Goal: Check status: Check status

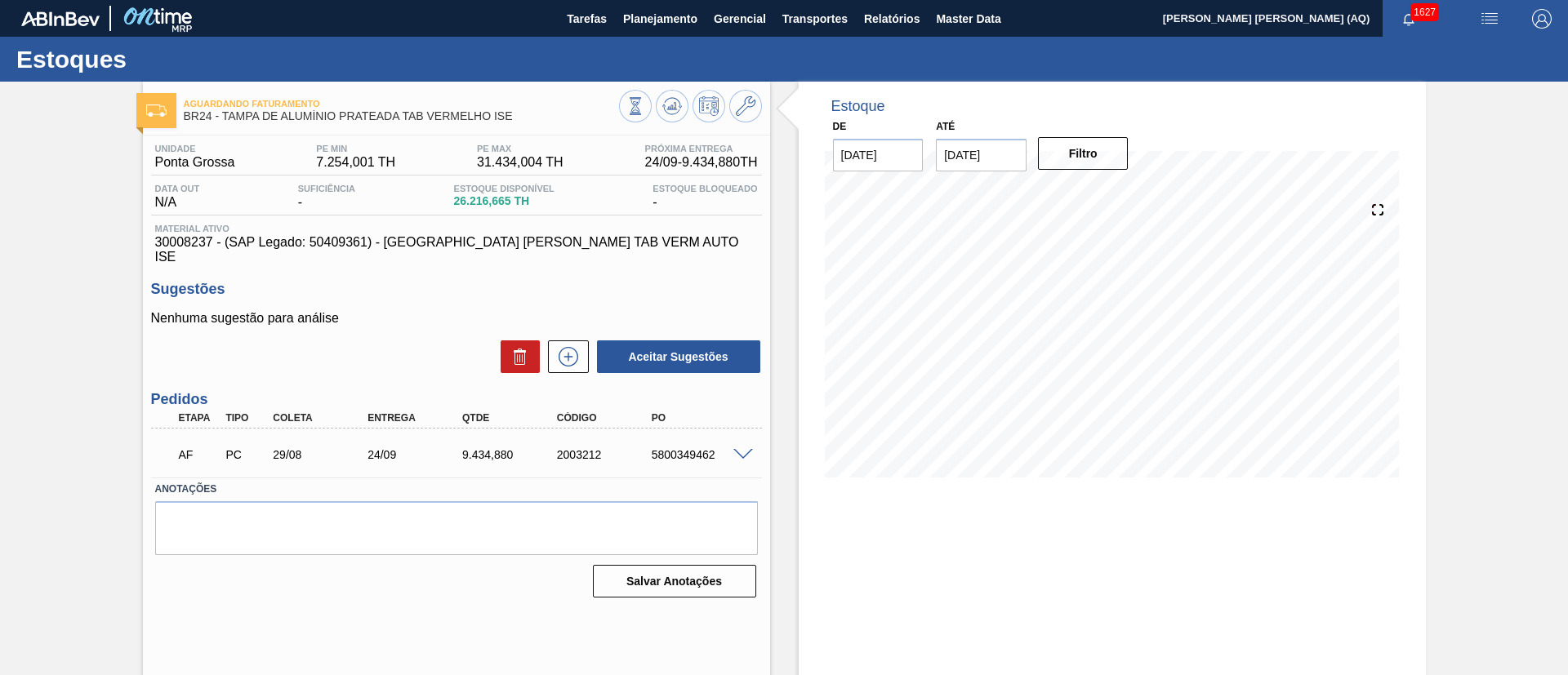
click at [1419, 17] on span "1627" at bounding box center [1424, 12] width 29 height 18
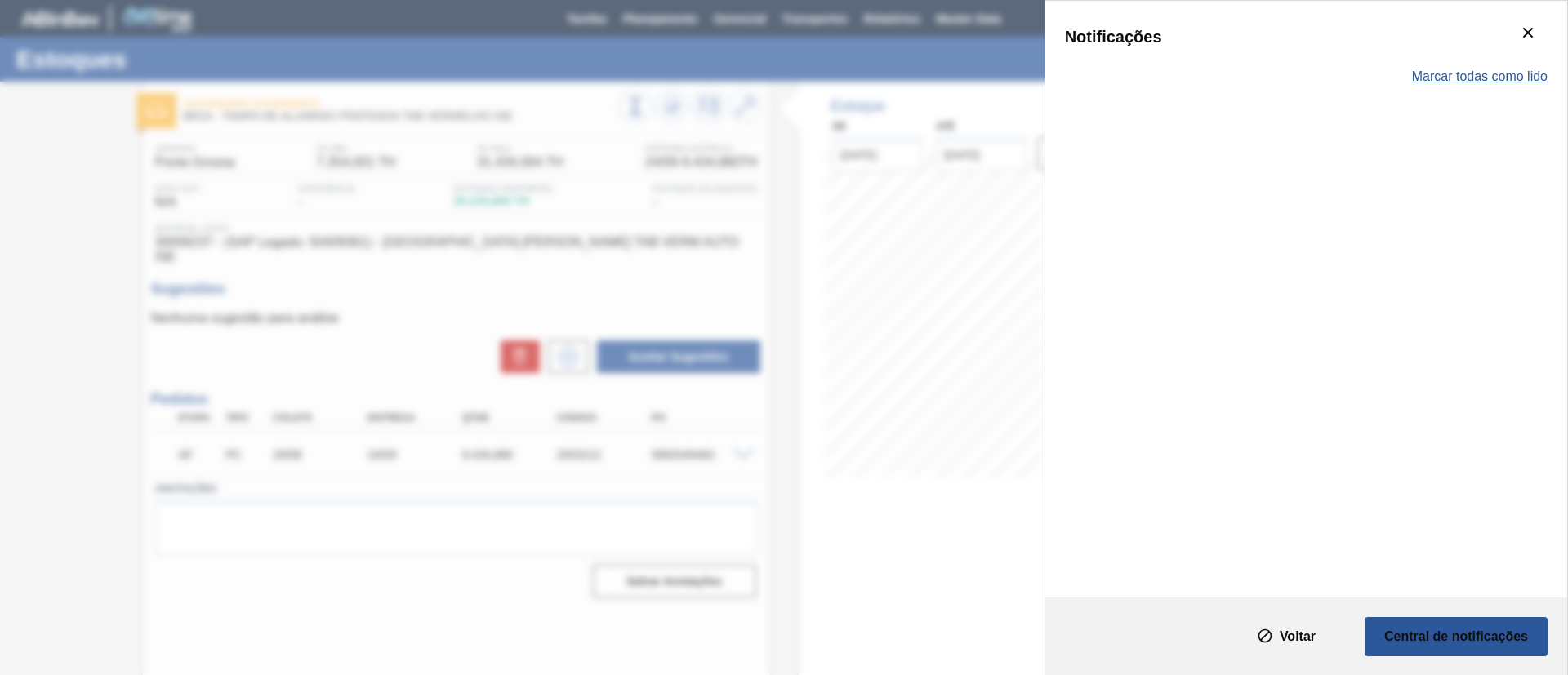
click at [1525, 76] on span "Marcar todas como lido" at bounding box center [1479, 77] width 135 height 15
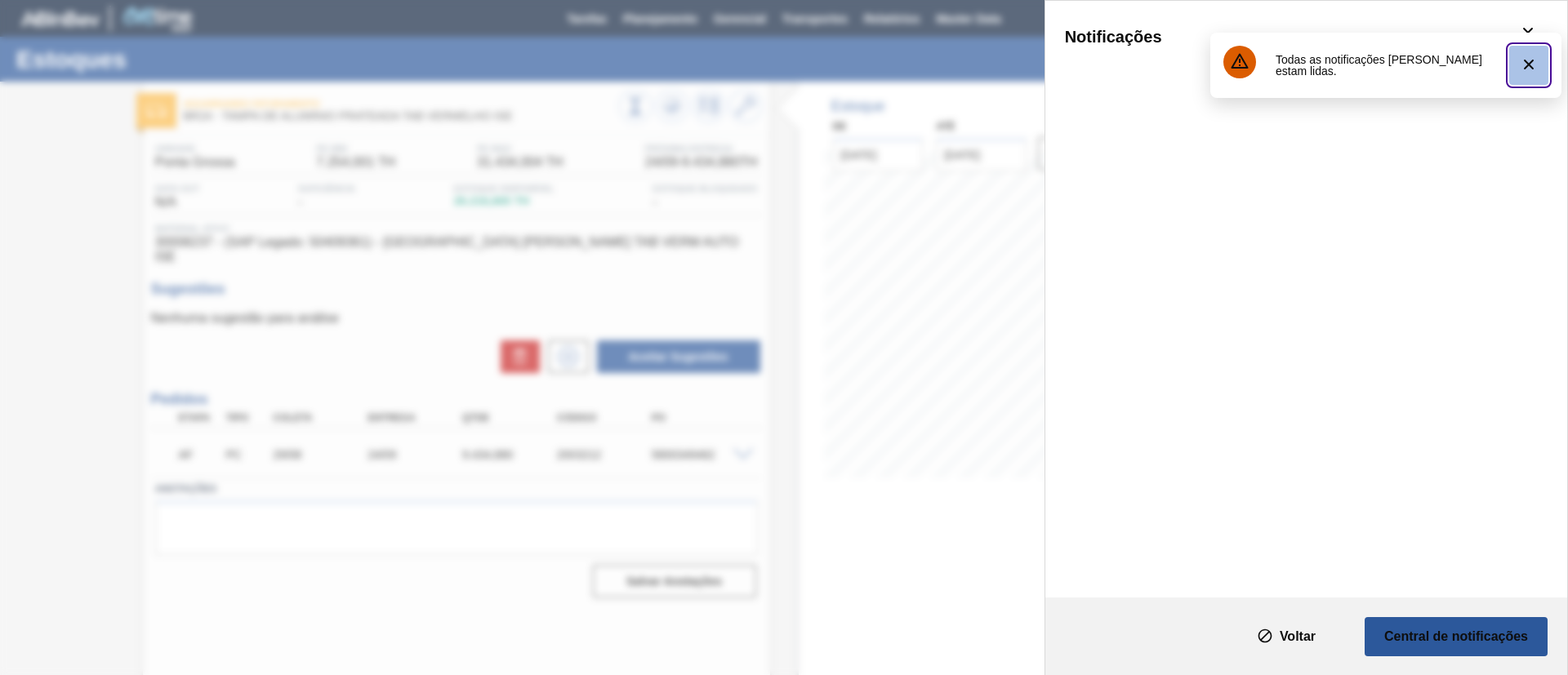
click at [1525, 66] on icon "botão de ícone" at bounding box center [1529, 65] width 20 height 20
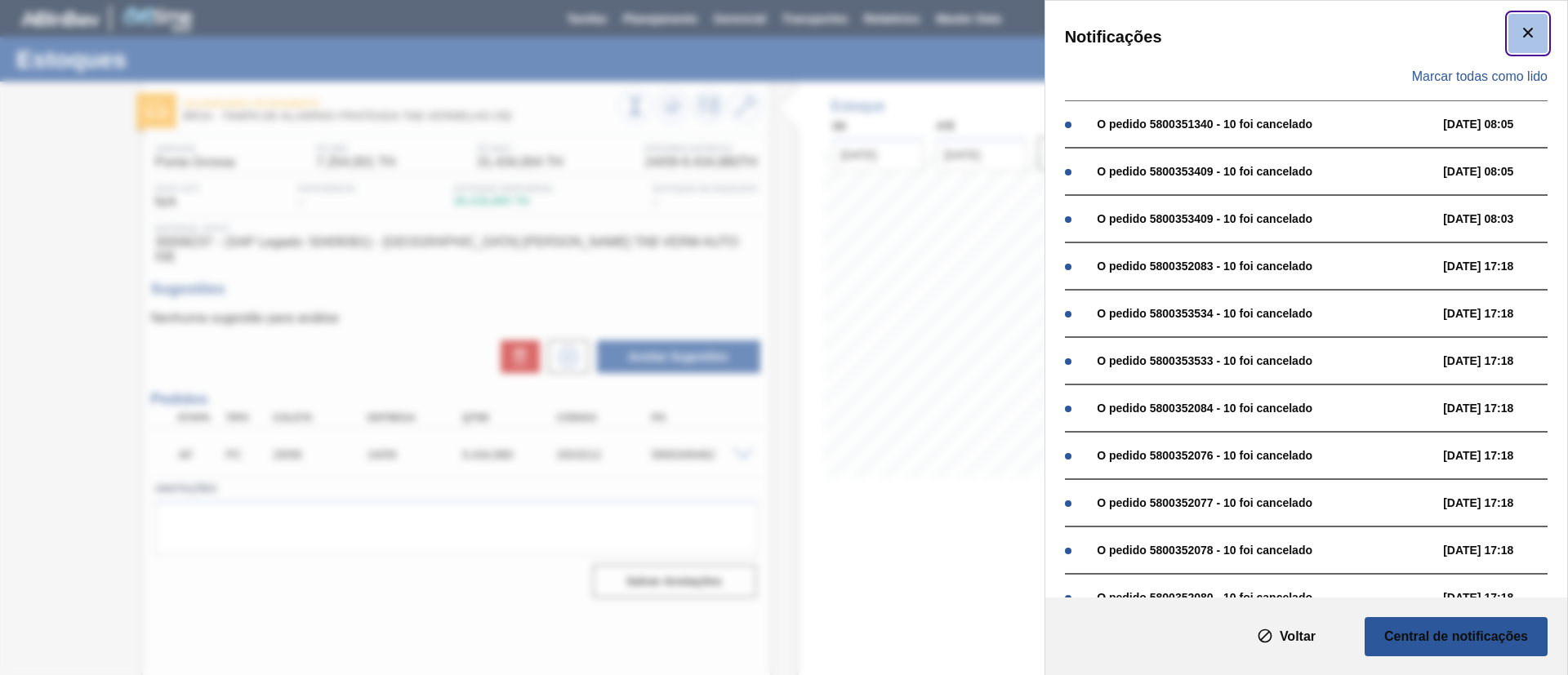
click at [1535, 30] on button "botão de ícone" at bounding box center [1528, 34] width 39 height 39
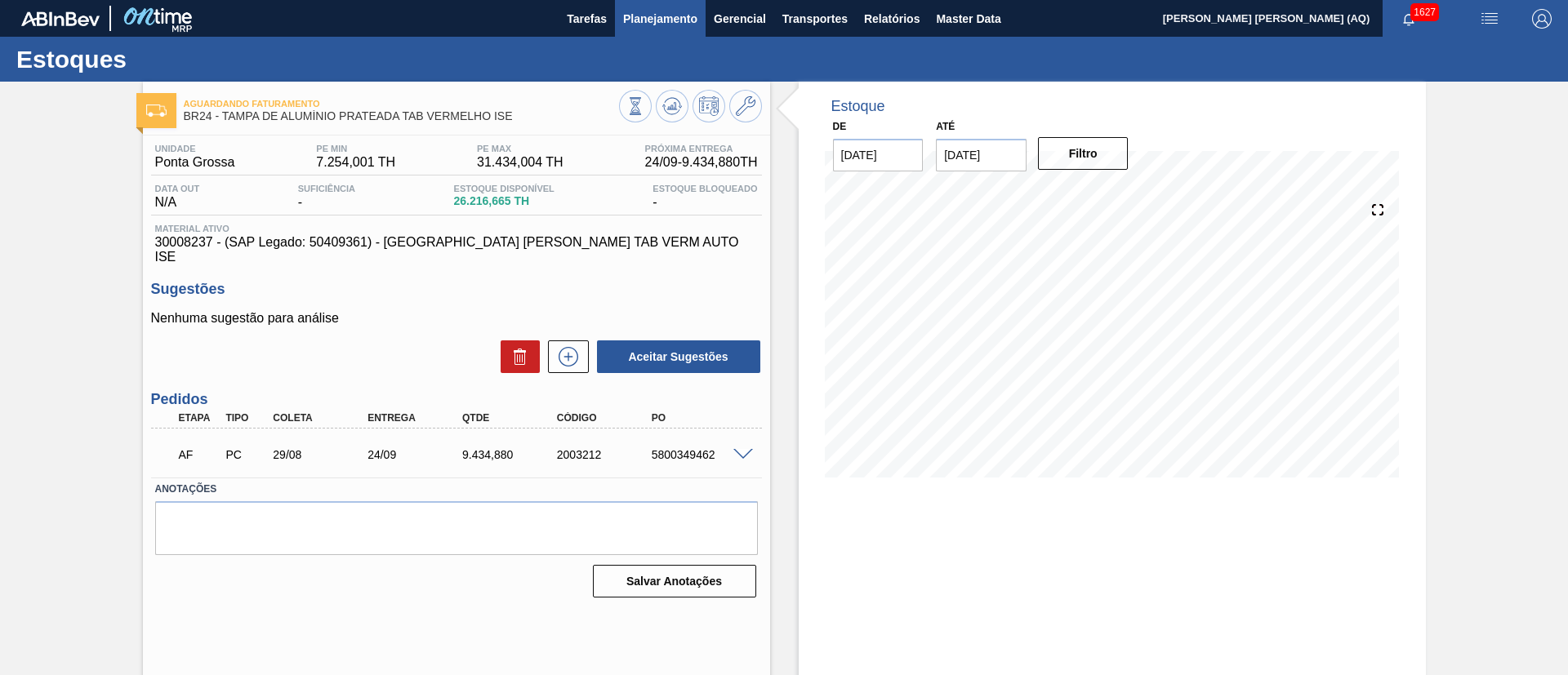
click at [666, 16] on span "Planejamento" at bounding box center [660, 19] width 75 height 20
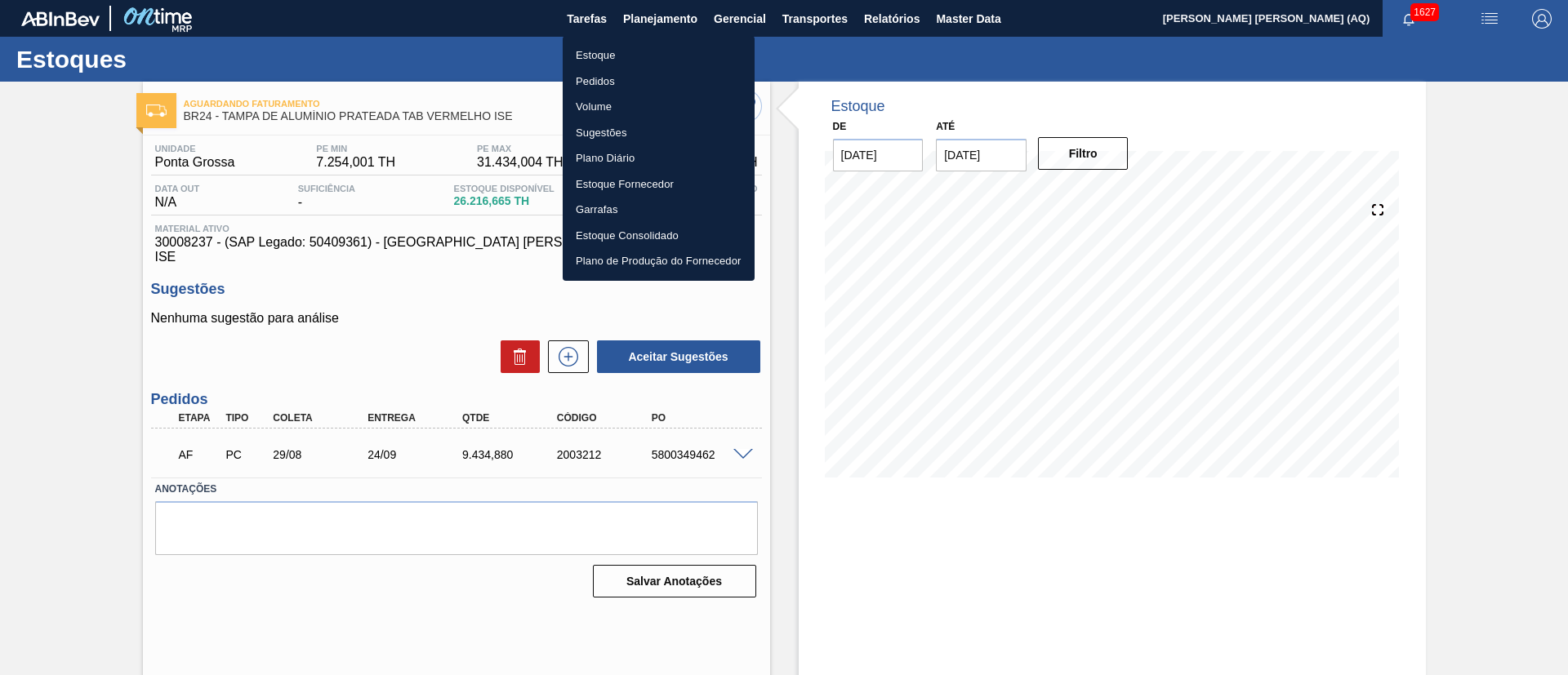
click at [592, 52] on li "Estoque" at bounding box center [659, 56] width 192 height 26
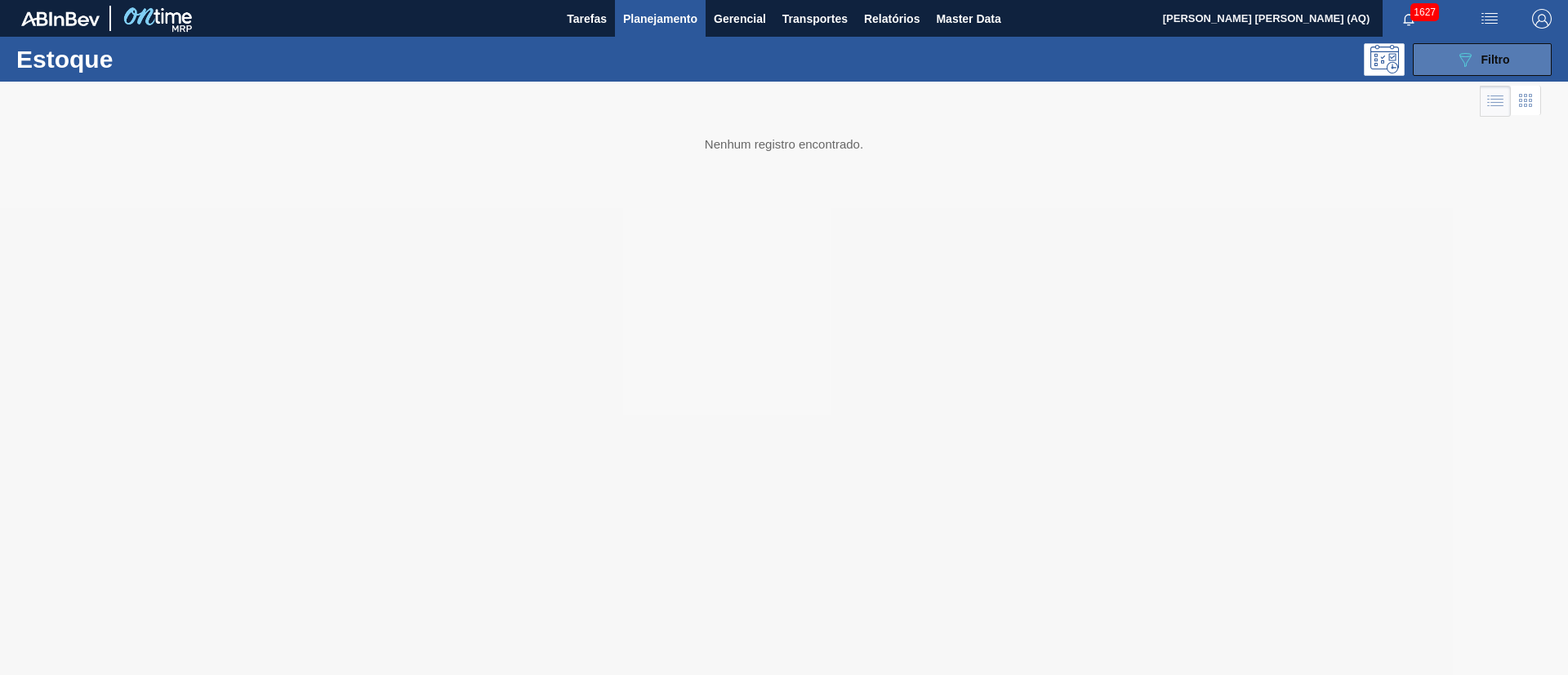
click at [1483, 69] on button "089F7B8B-B2A5-4AFE-B5C0-19BA573D28AC Filtro" at bounding box center [1482, 60] width 139 height 33
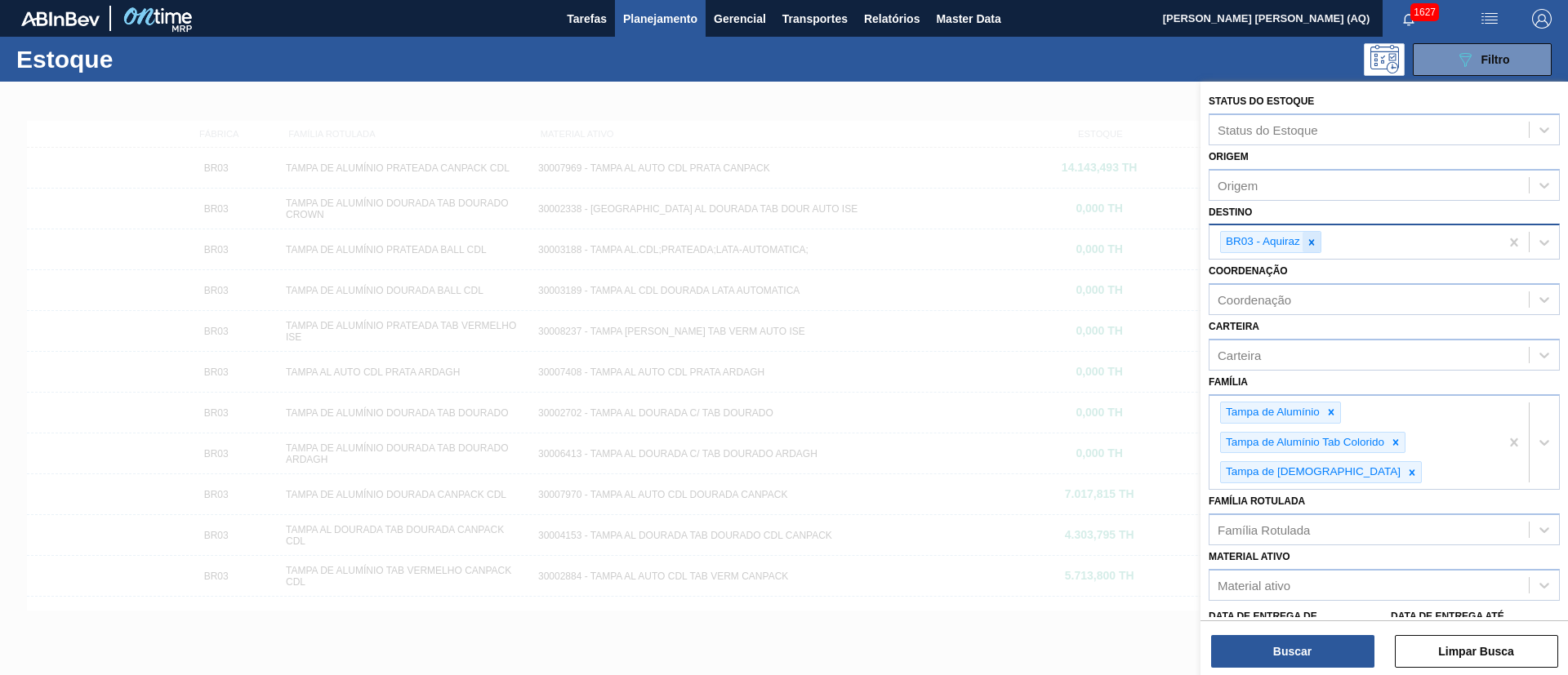
click at [1314, 235] on div at bounding box center [1312, 242] width 18 height 21
type input "ponta"
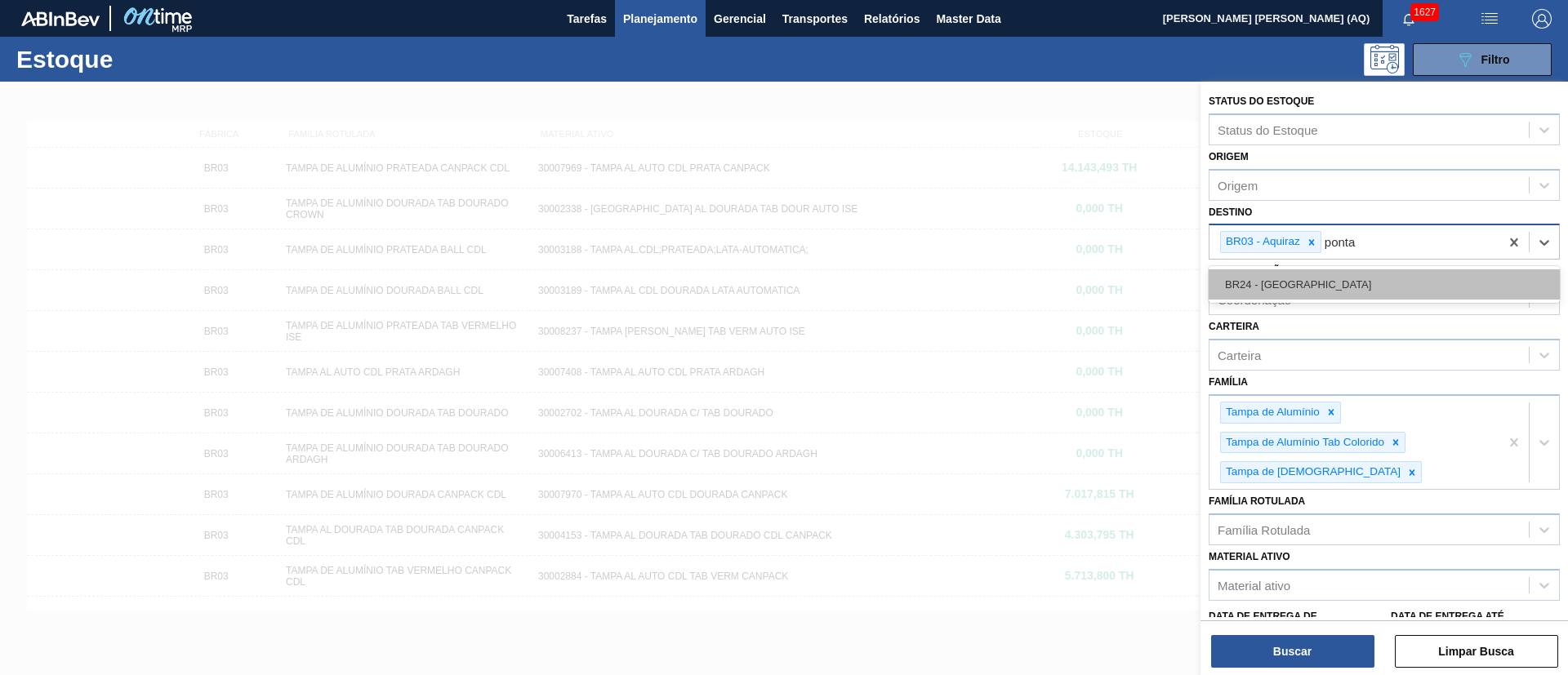
click at [1323, 272] on div "BR24 - [GEOGRAPHIC_DATA]" at bounding box center [1384, 284] width 351 height 30
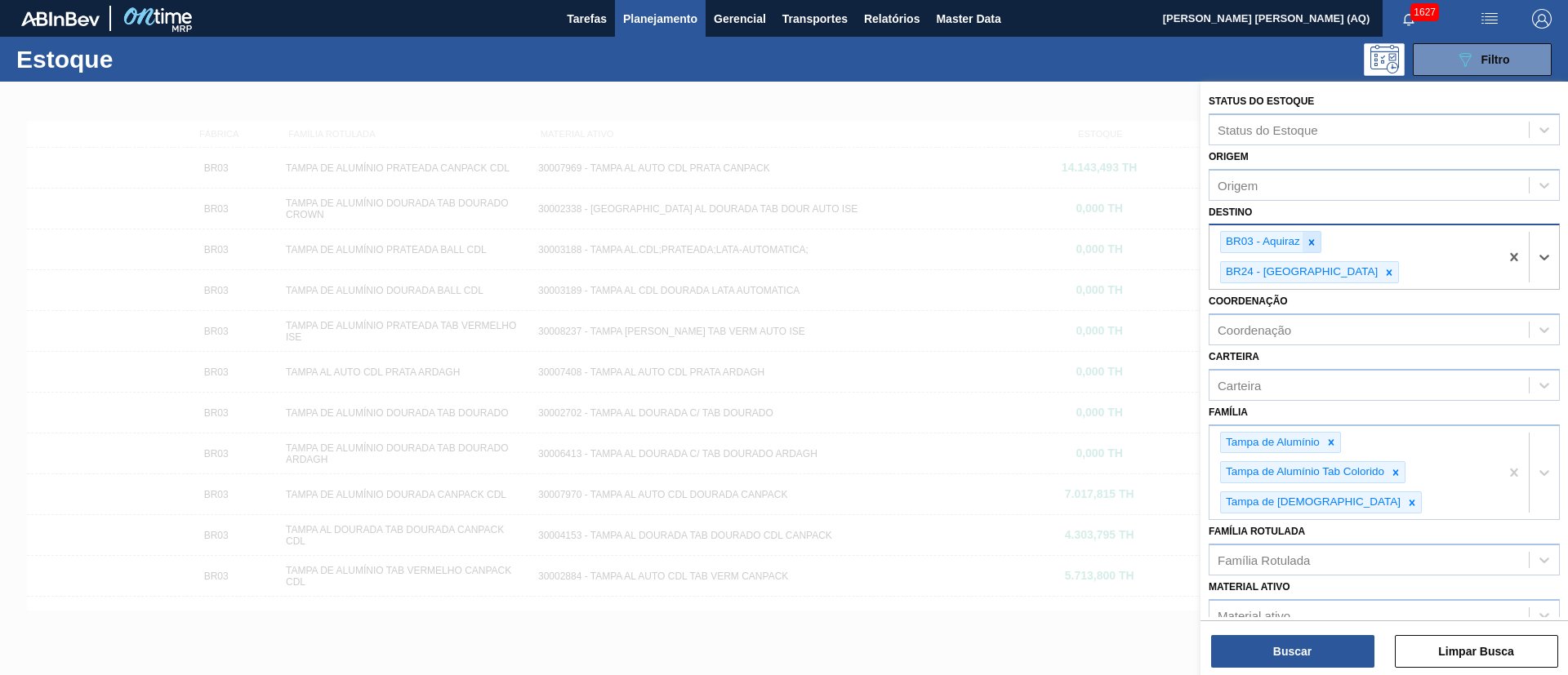
click at [1307, 242] on icon at bounding box center [1312, 243] width 11 height 11
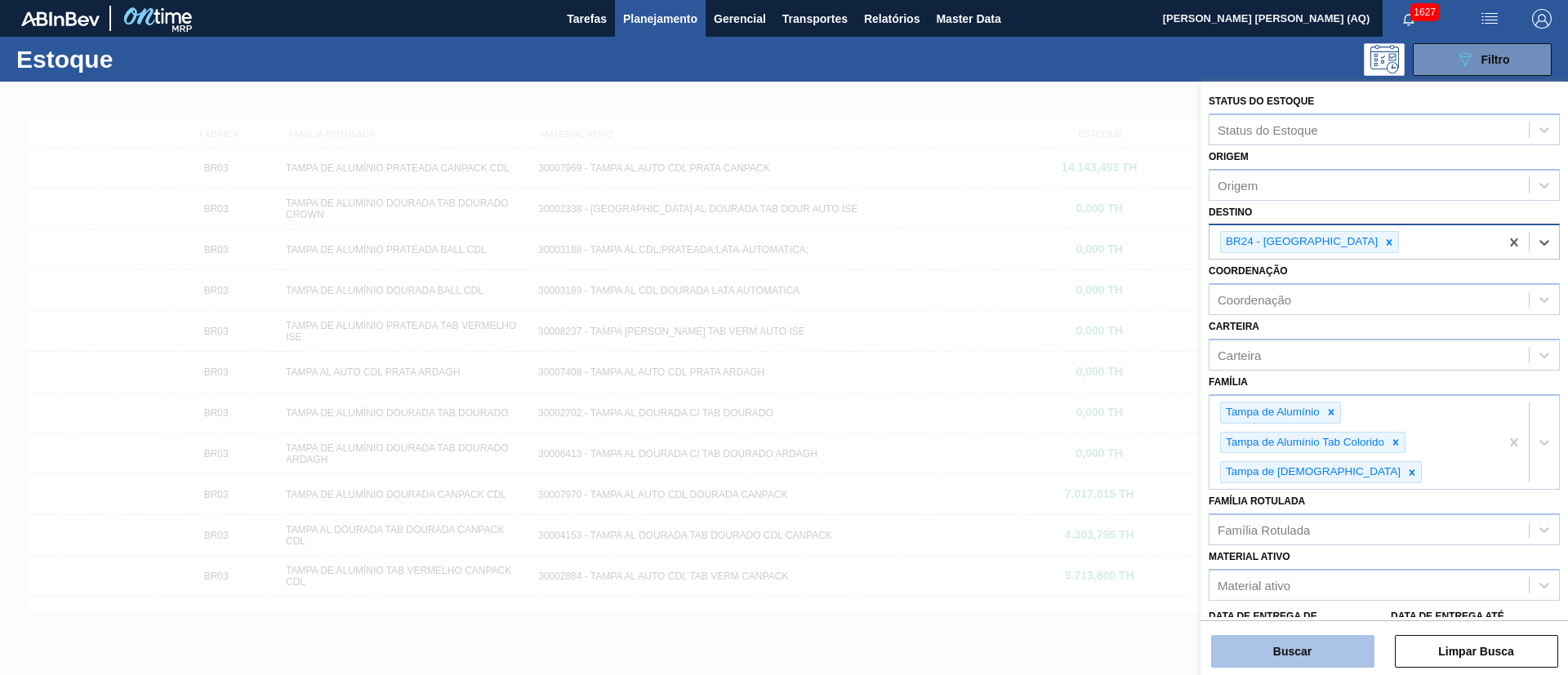
click at [1285, 658] on button "Buscar" at bounding box center [1292, 651] width 163 height 33
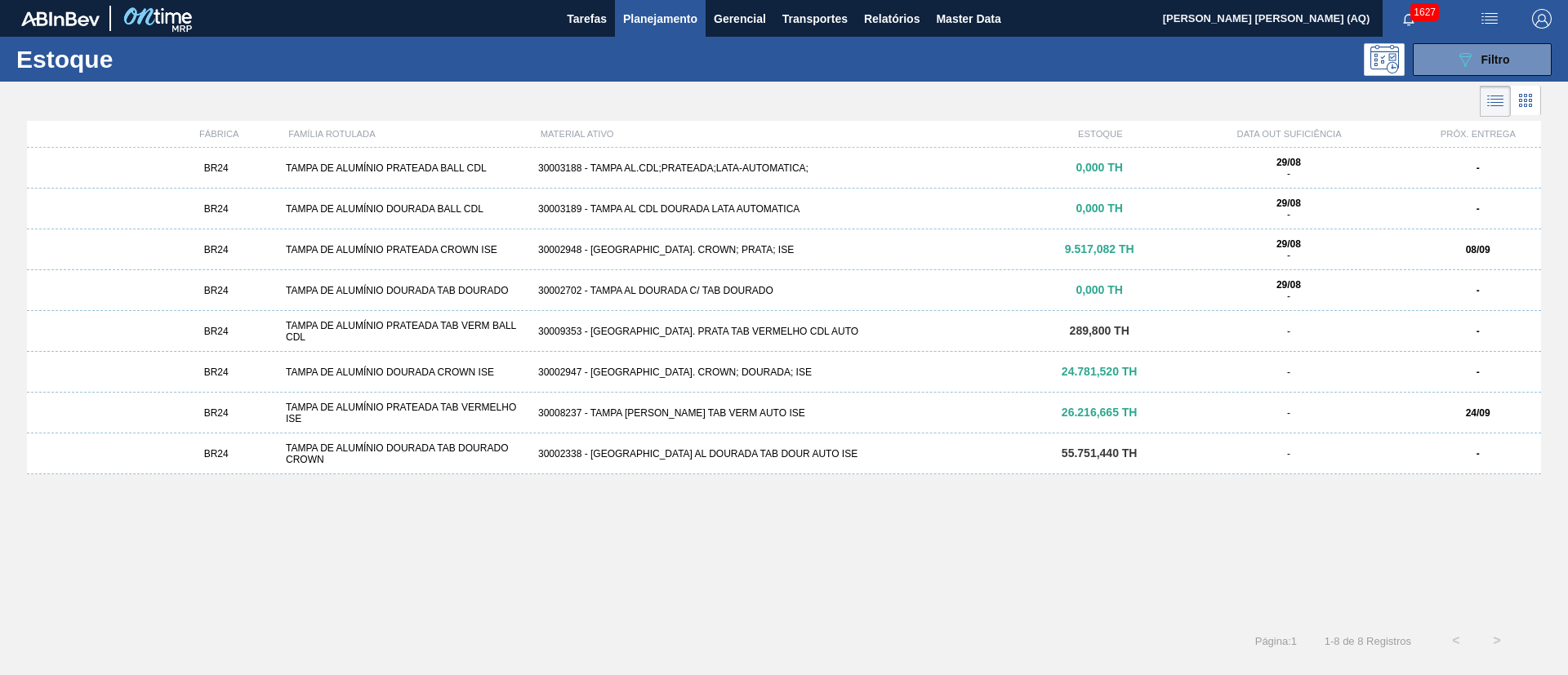
click at [738, 251] on div "30002948 - [GEOGRAPHIC_DATA]. CROWN; PRATA; ISE" at bounding box center [784, 250] width 505 height 11
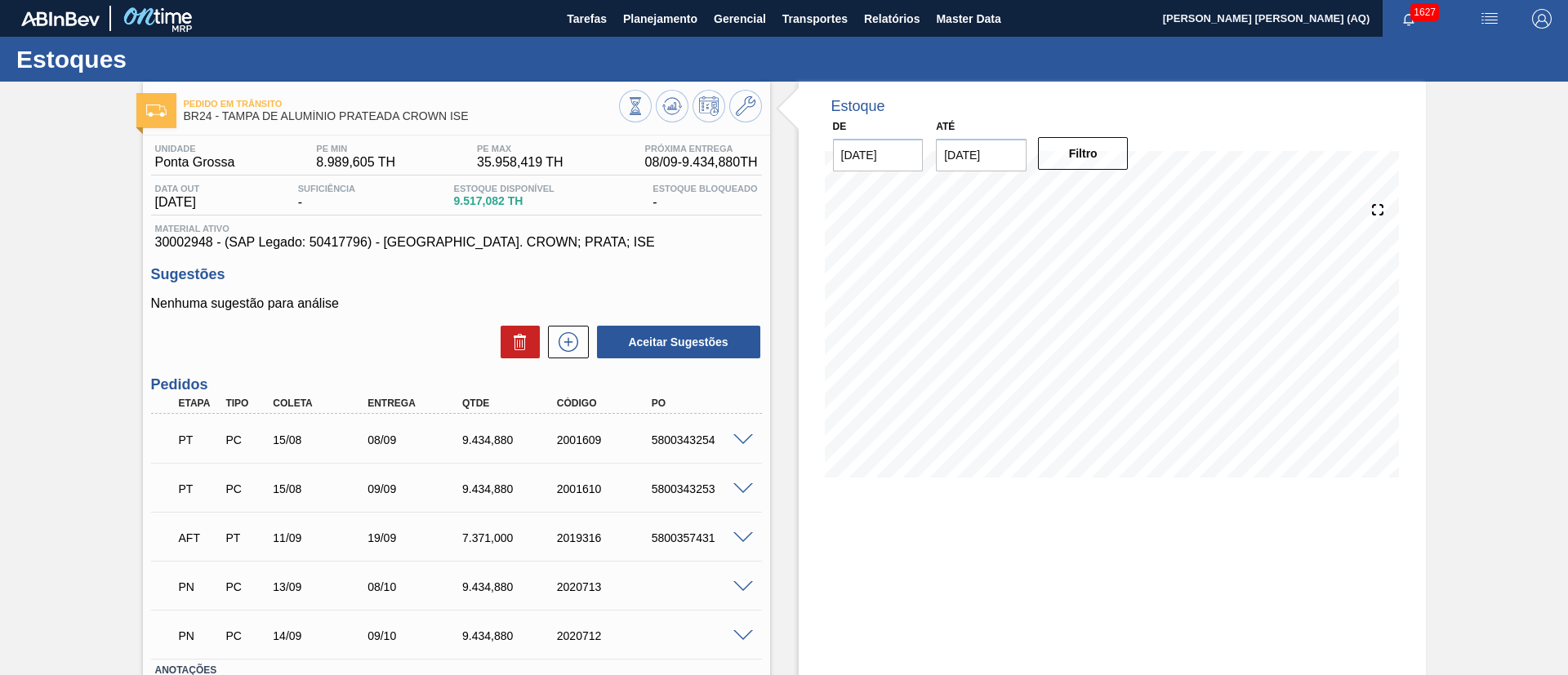
click at [979, 153] on input "[DATE]" at bounding box center [981, 155] width 90 height 33
click at [952, 325] on div "21" at bounding box center [955, 326] width 22 height 22
click at [1079, 153] on button "Filtro" at bounding box center [1083, 153] width 90 height 33
click at [1006, 146] on input "[DATE]" at bounding box center [981, 155] width 90 height 33
click at [1118, 198] on button "Next Month" at bounding box center [1119, 194] width 11 height 11
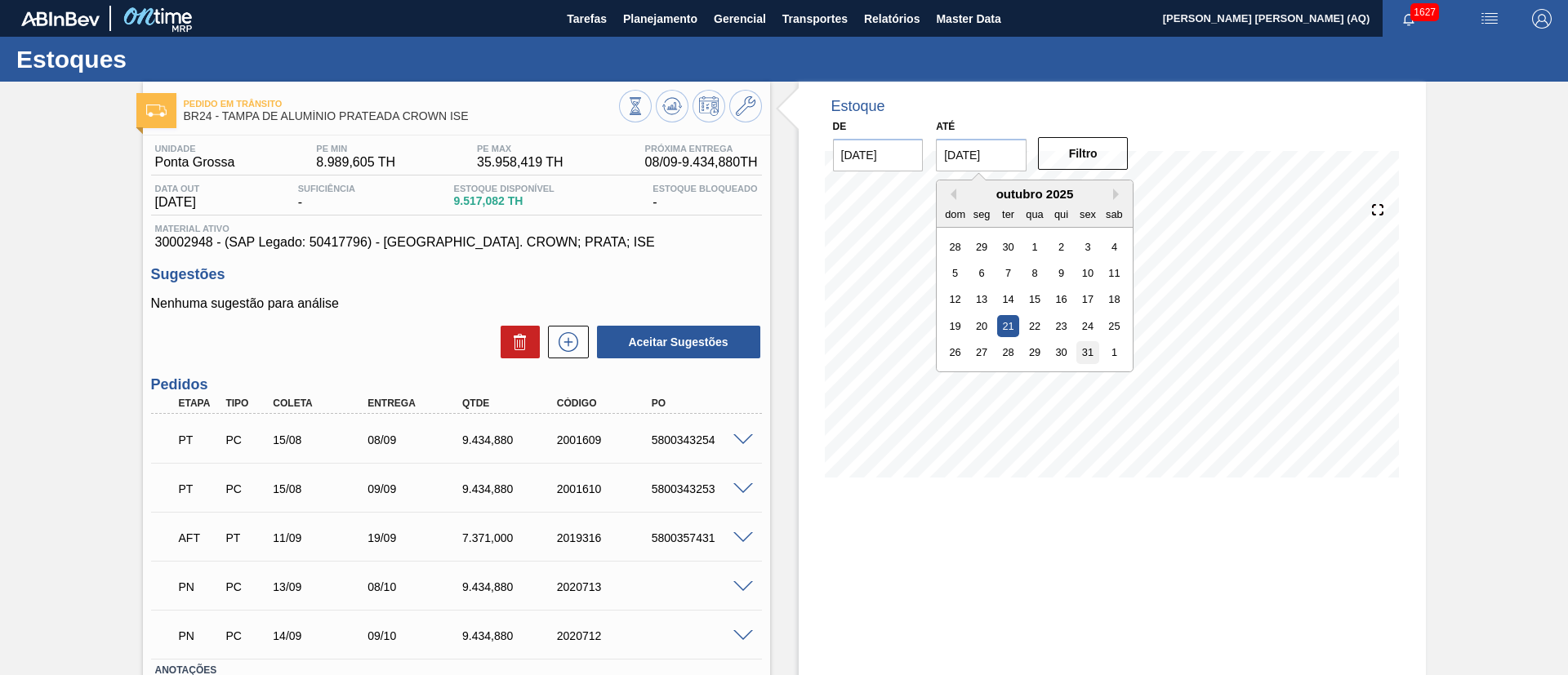
click at [1091, 351] on div "31" at bounding box center [1088, 352] width 22 height 22
type input "[DATE]"
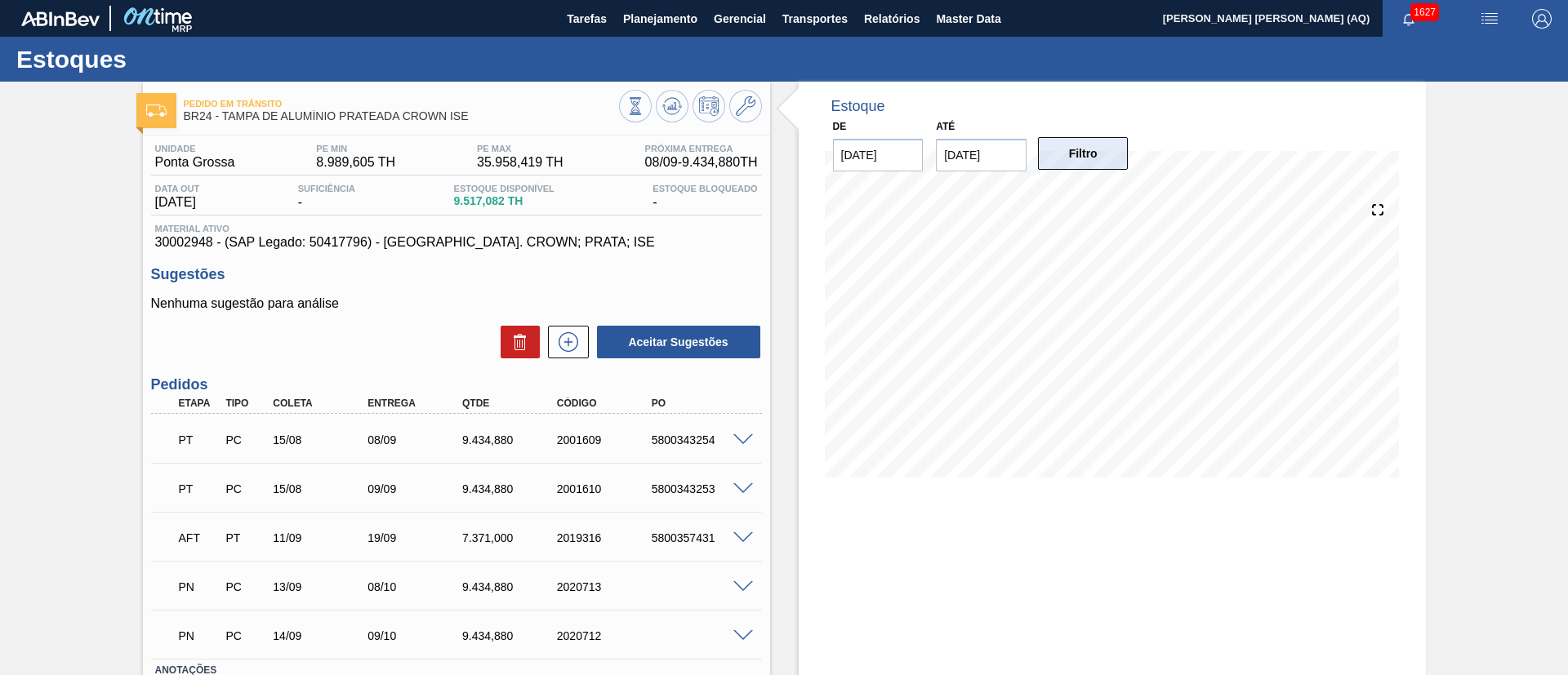
click at [1079, 158] on button "Filtro" at bounding box center [1083, 153] width 90 height 33
click at [644, 109] on icon at bounding box center [635, 106] width 18 height 18
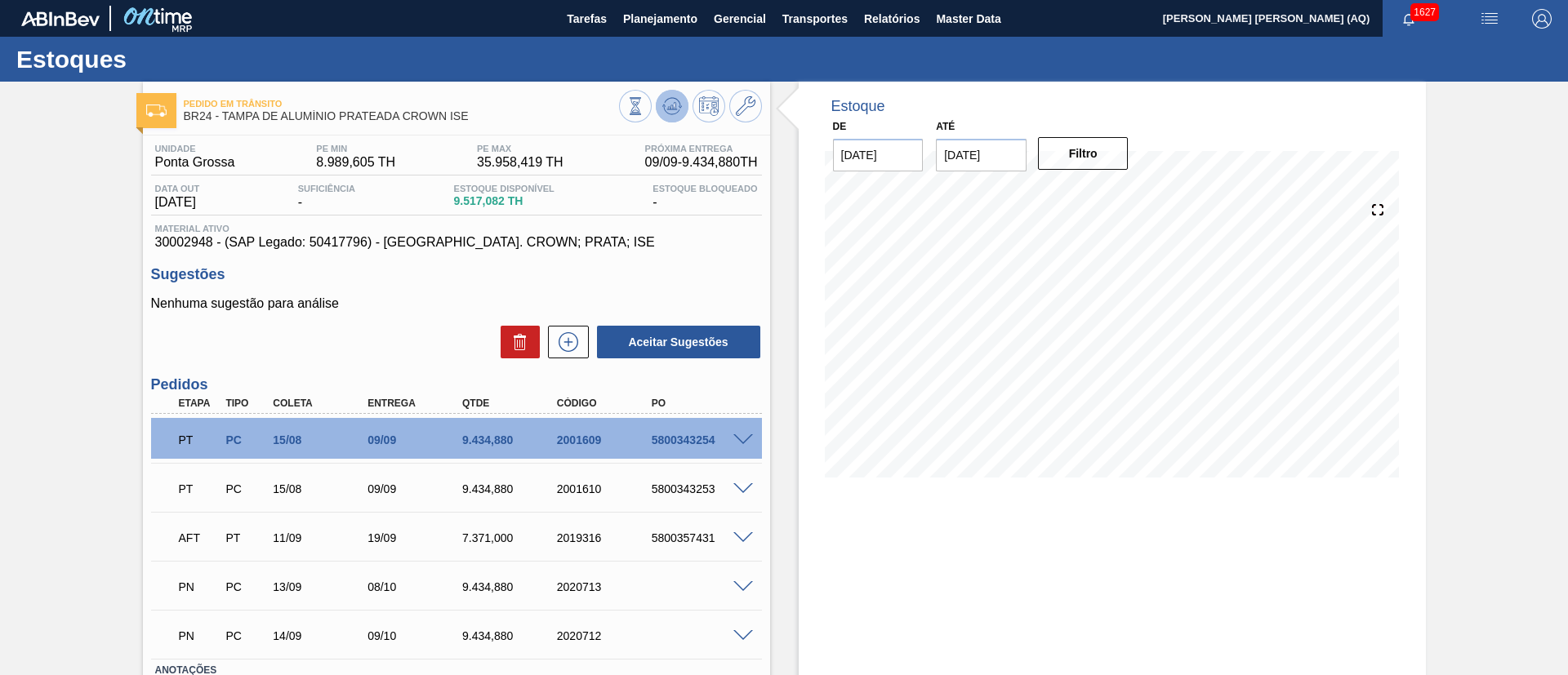
click at [644, 100] on icon at bounding box center [635, 106] width 18 height 18
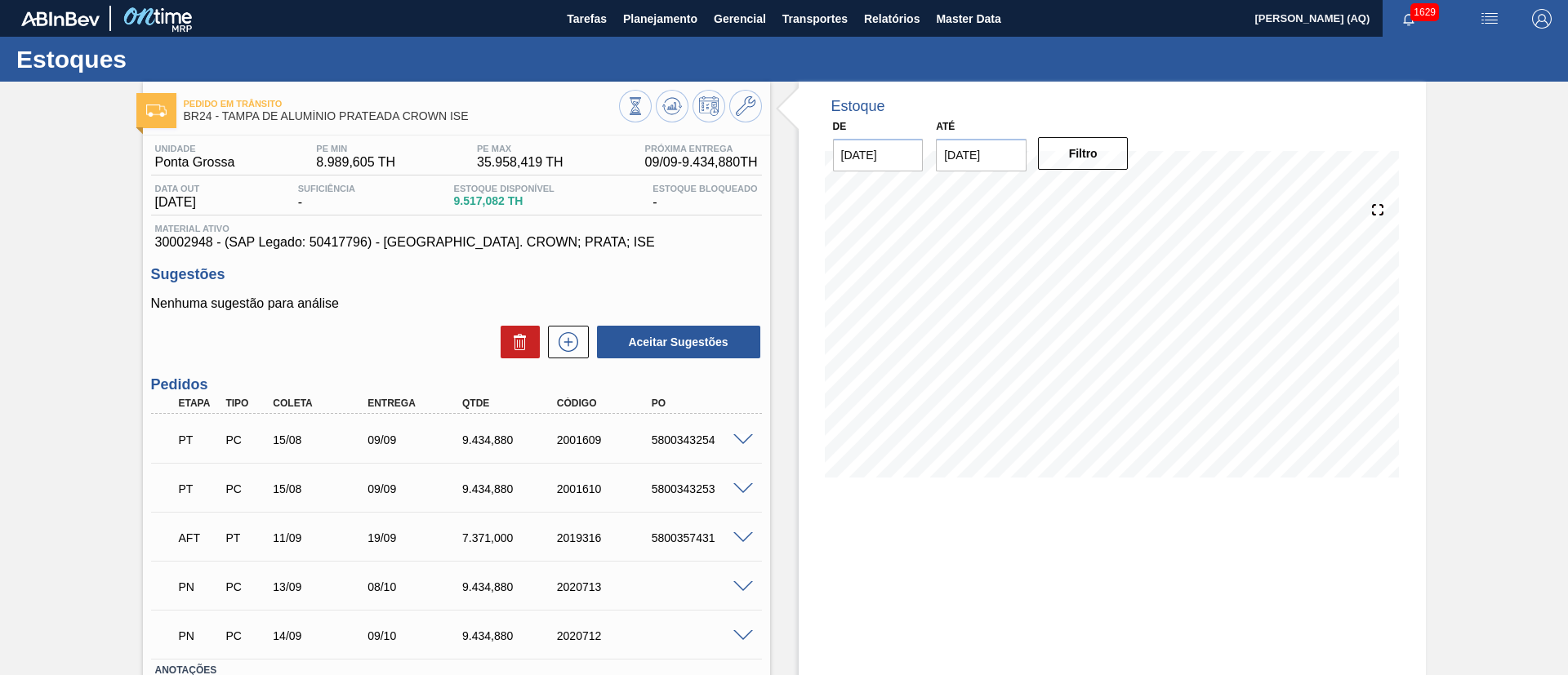
click at [1410, 12] on span "1629" at bounding box center [1424, 12] width 29 height 18
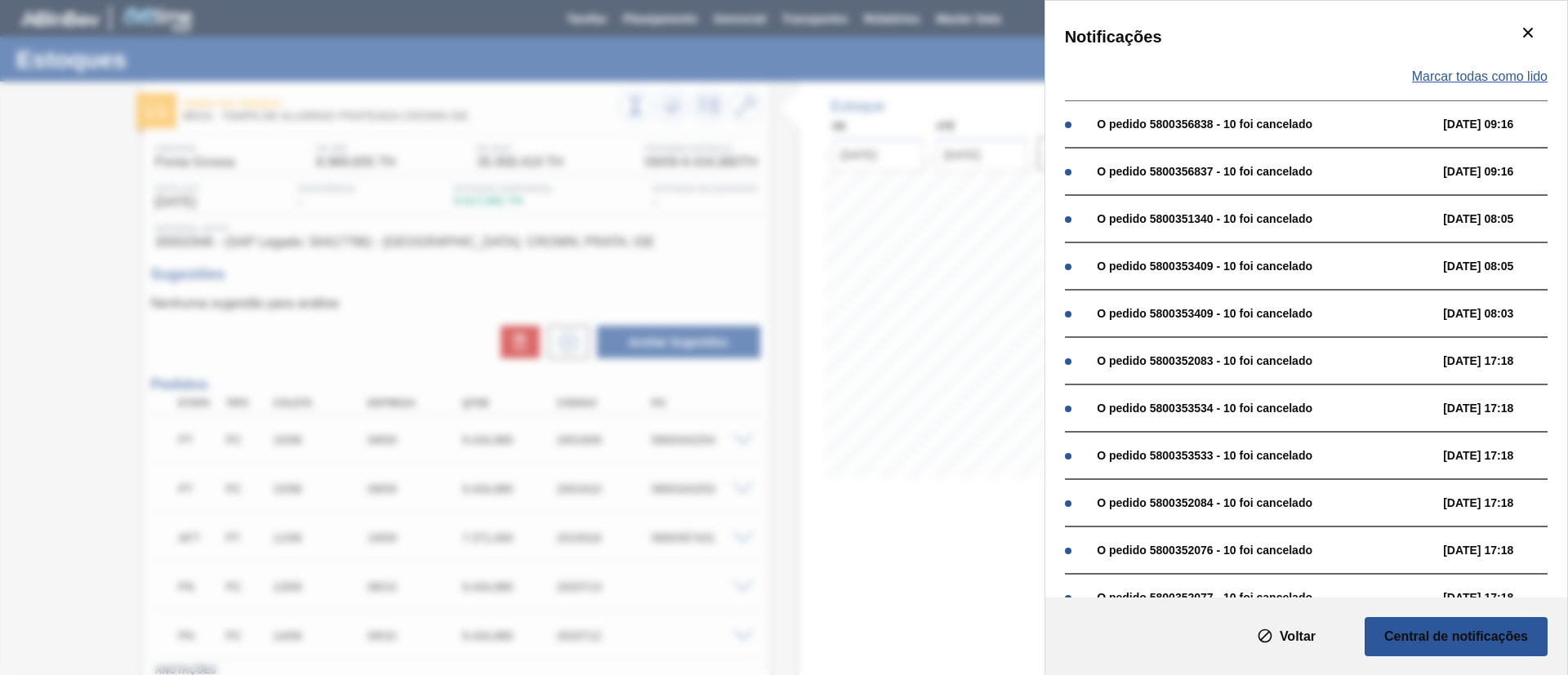
click at [1481, 83] on span "Marcar todas como lido" at bounding box center [1479, 77] width 135 height 15
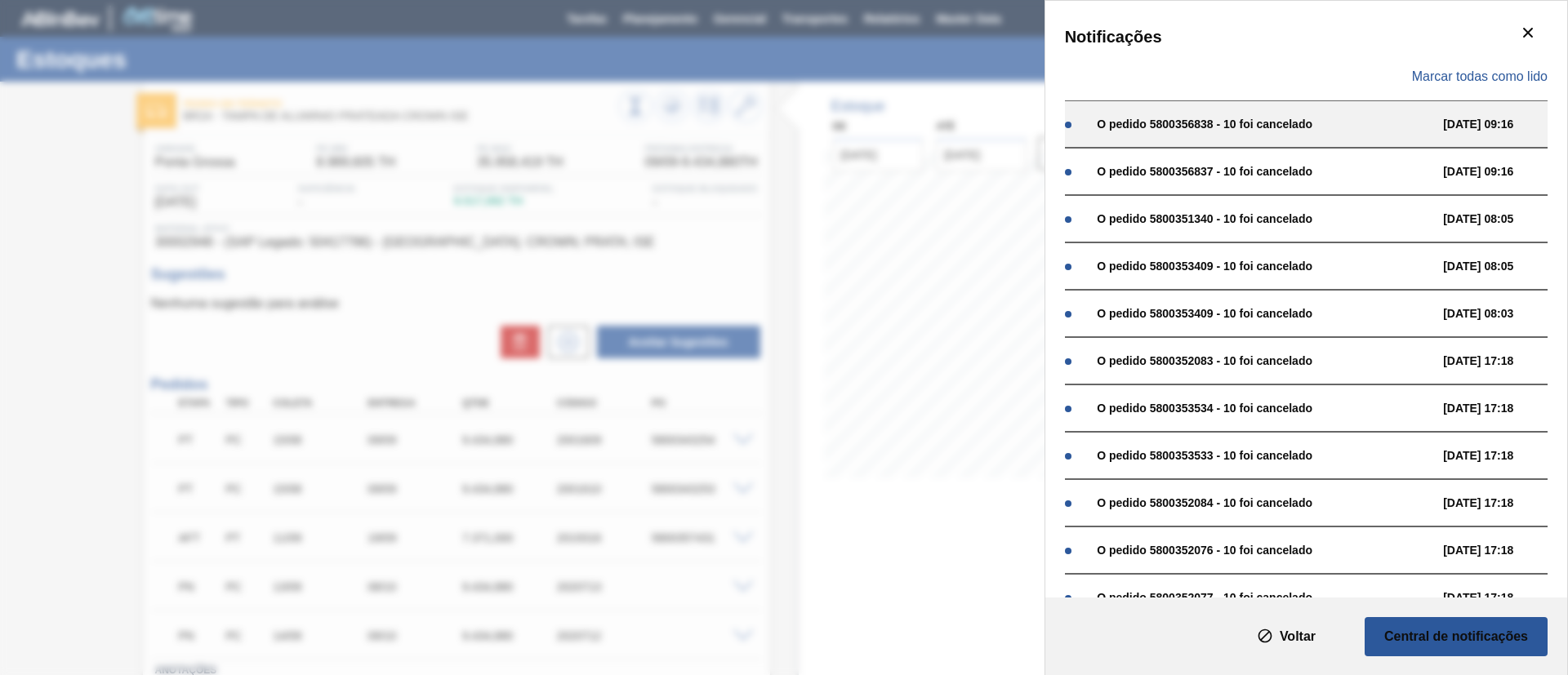
click at [1190, 117] on div "O pedido 5800356838 - 10 foi cancelado" at bounding box center [1266, 124] width 338 height 13
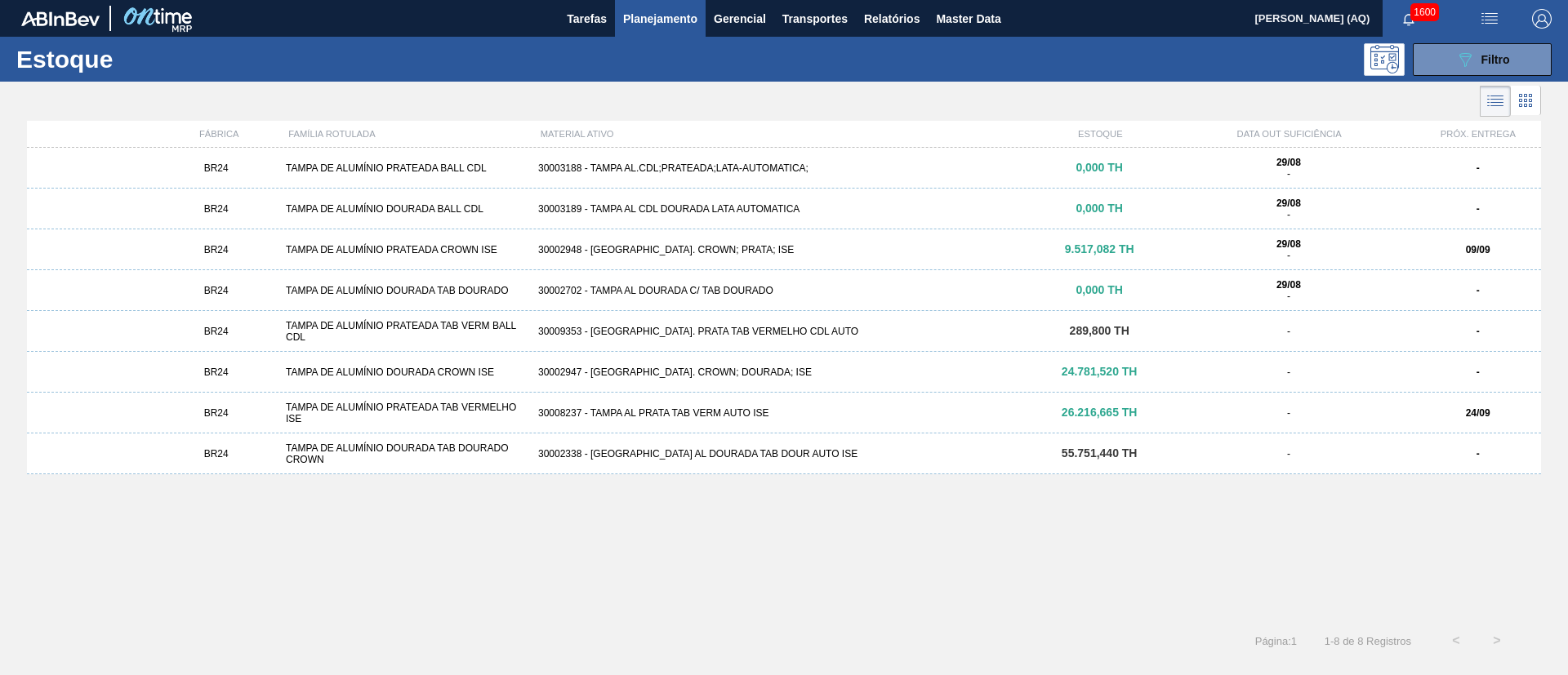
click at [717, 250] on div "30002948 - [GEOGRAPHIC_DATA]. CROWN; PRATA; ISE" at bounding box center [784, 250] width 505 height 11
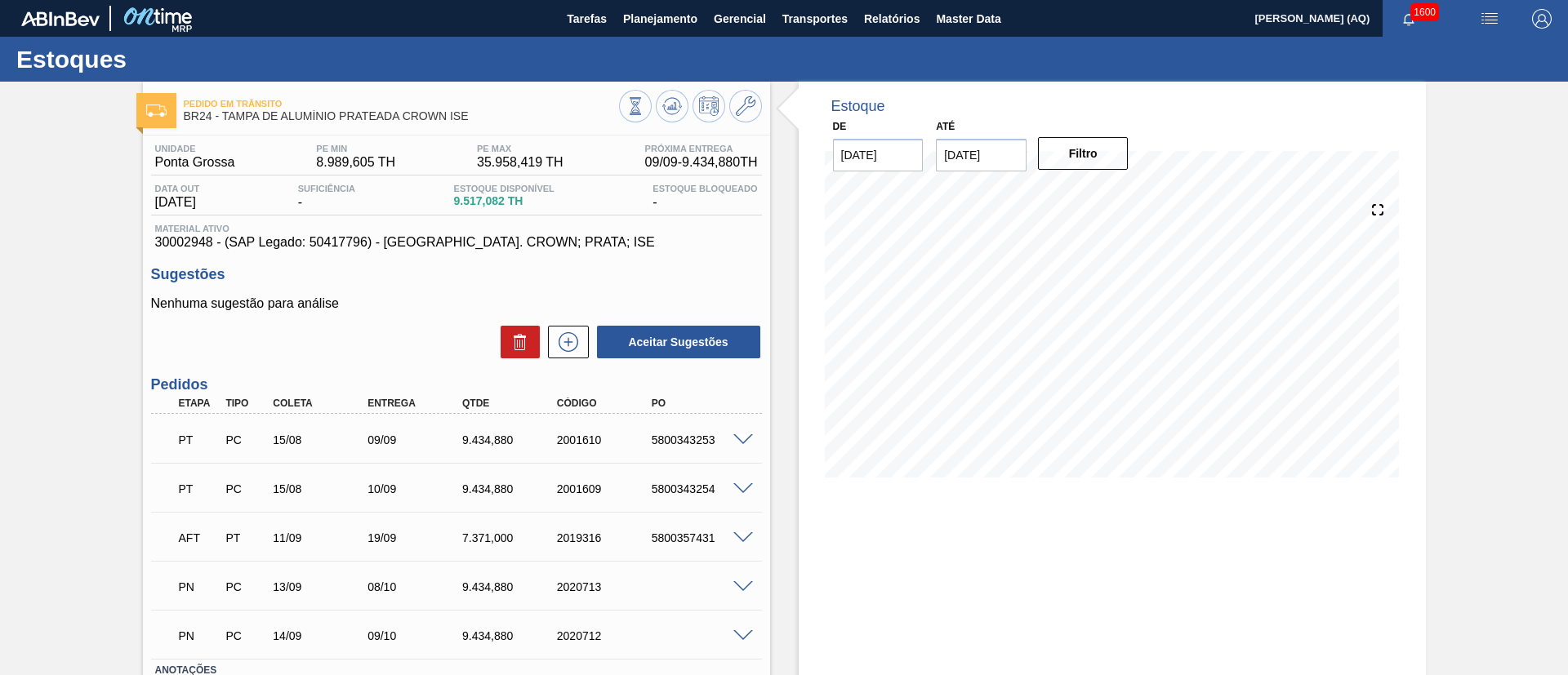
click at [1500, 342] on div "Pedido em Trânsito BR24 - TAMPA DE ALUMÍNIO PRATEADA CROWN ISE Unidade Ponta Gr…" at bounding box center [784, 437] width 1568 height 711
click at [1001, 553] on div "Estoque De 29/08/2025 Até 31/10/2025 Filtro 17/09 Projeção de Estoque 13,986.84…" at bounding box center [1112, 437] width 627 height 711
drag, startPoint x: 1022, startPoint y: 622, endPoint x: 1009, endPoint y: 610, distance: 17.7
click at [1023, 622] on div "Estoque De 29/08/2025 Até 31/10/2025 Filtro 05/09 Projeção de Estoque 3,117.074…" at bounding box center [1112, 437] width 627 height 711
click at [34, 375] on div "Pedido em Trânsito BR24 - TAMPA DE ALUMÍNIO PRATEADA CROWN ISE Unidade Ponta Gr…" at bounding box center [784, 437] width 1568 height 711
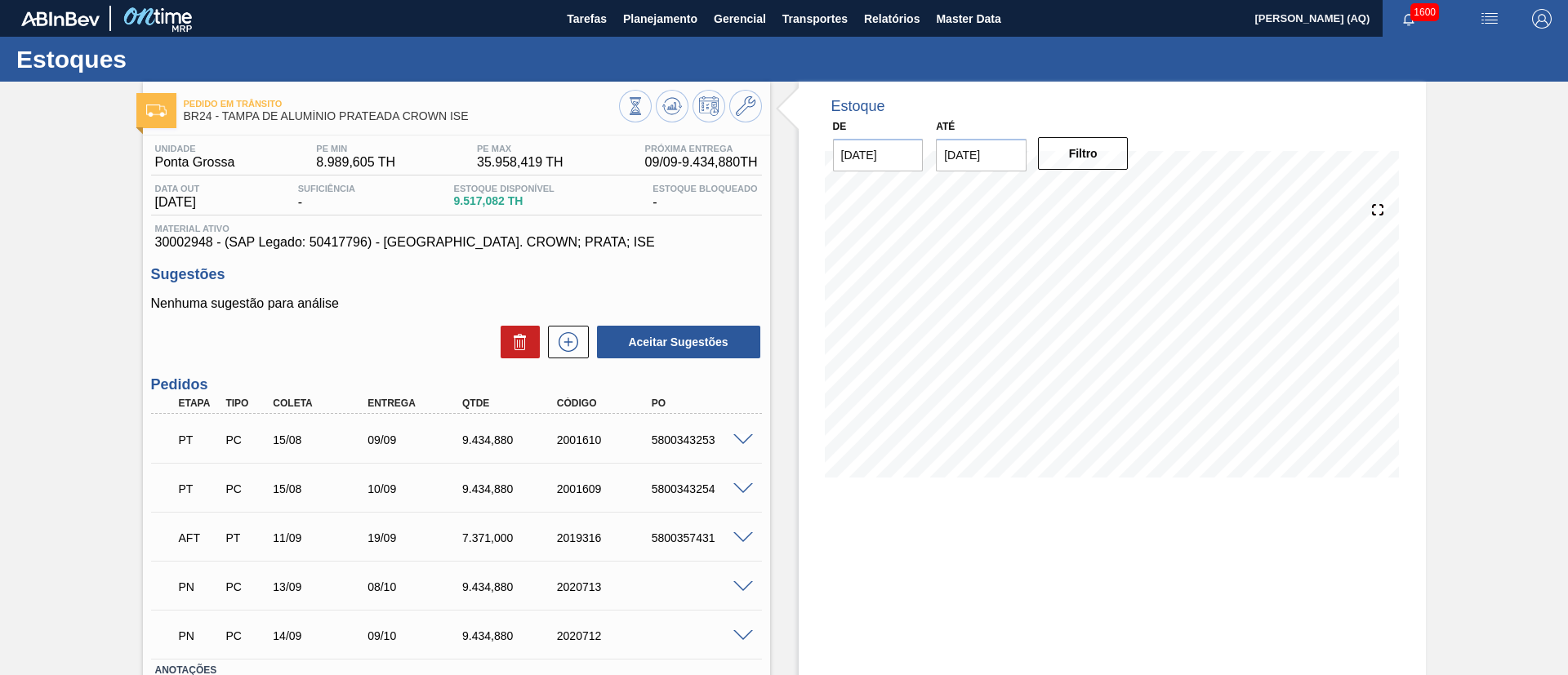
click at [1014, 152] on input "[DATE]" at bounding box center [981, 155] width 90 height 33
click at [1114, 193] on button "Next Month" at bounding box center [1119, 194] width 11 height 11
click at [949, 380] on div "30" at bounding box center [955, 379] width 22 height 22
type input "30/11/2025"
click at [1070, 146] on button "Filtro" at bounding box center [1083, 153] width 90 height 33
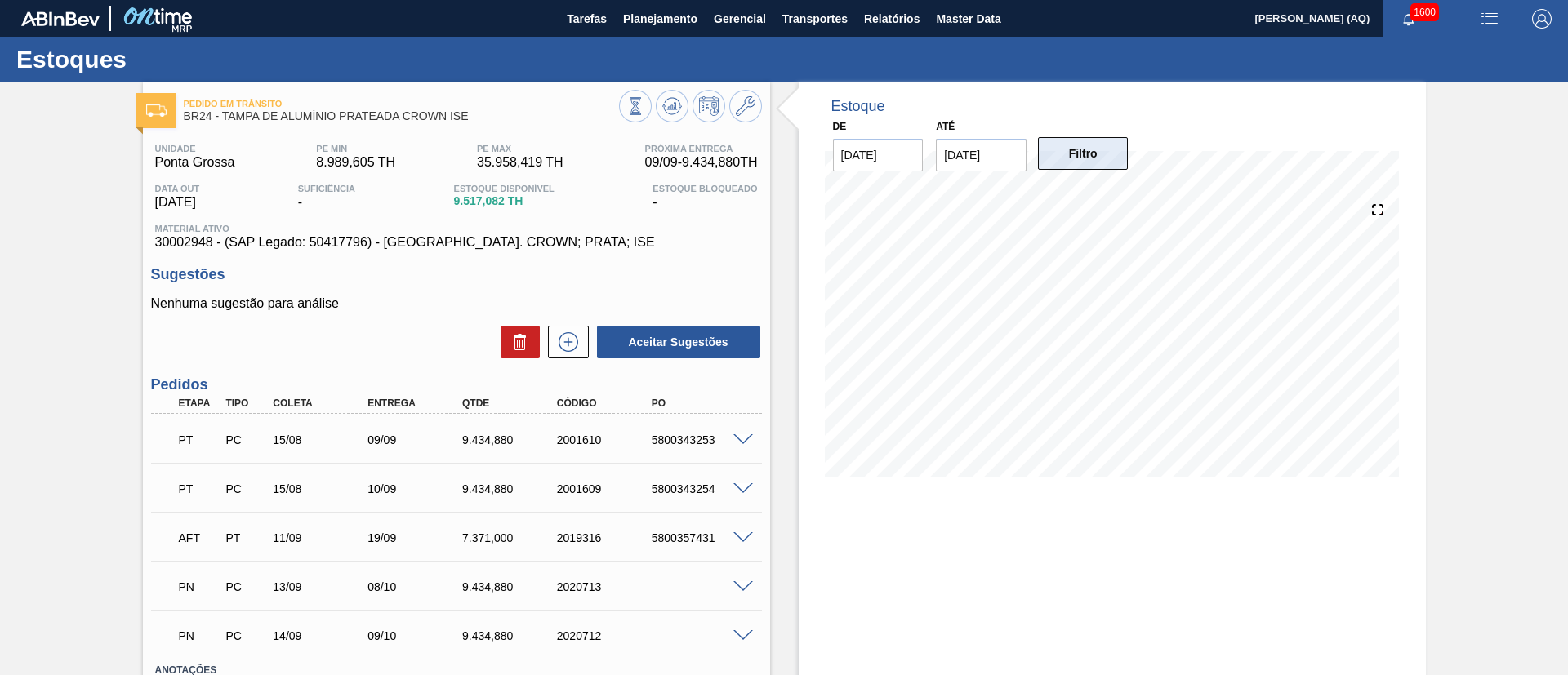
click at [1074, 165] on button "Filtro" at bounding box center [1083, 153] width 90 height 33
